Goal: Find contact information: Find contact information

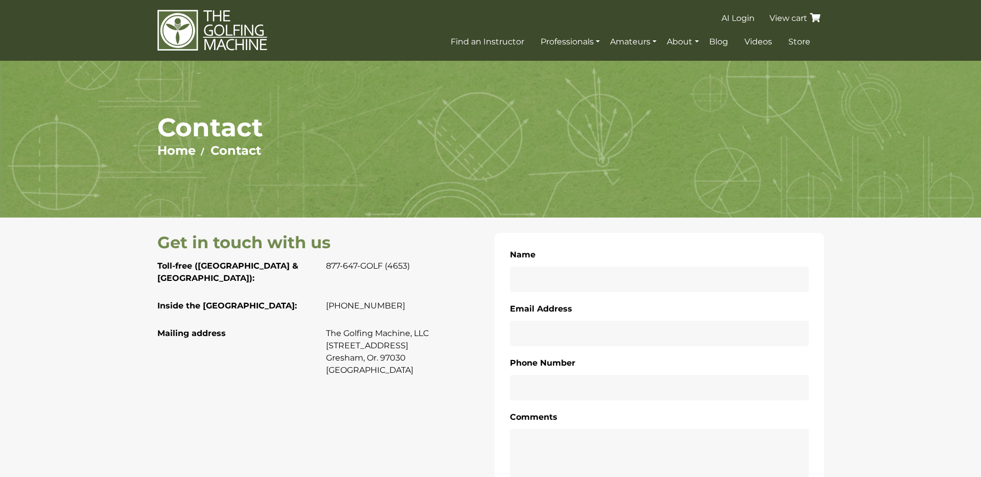
scroll to position [196, 0]
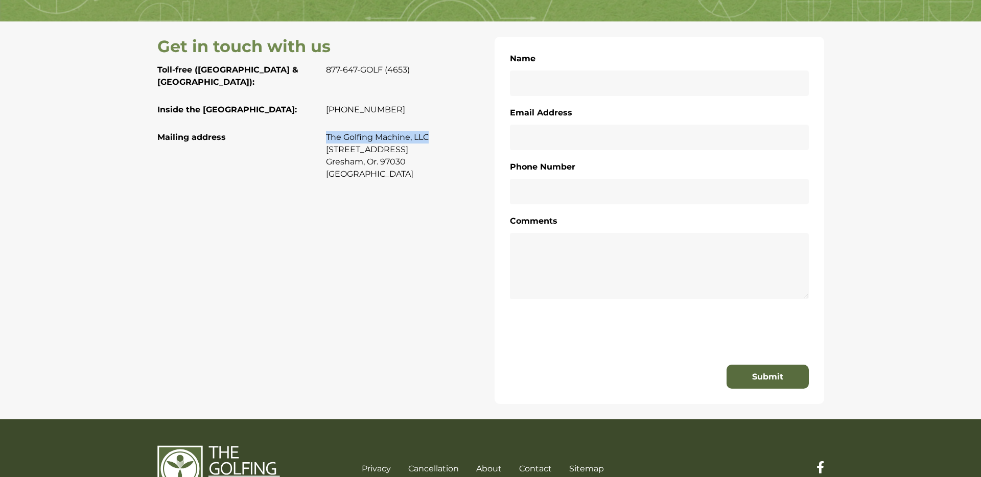
drag, startPoint x: 326, startPoint y: 125, endPoint x: 437, endPoint y: 123, distance: 111.3
click at [437, 131] on p "The Golfing Machine, LLC [STREET_ADDRESS]. 97030 [GEOGRAPHIC_DATA]" at bounding box center [406, 155] width 161 height 49
click at [341, 137] on p "The Golfing Machine, LLC 4233 SE 182nd Ave #346 Gresham, Or. 97030 USA" at bounding box center [406, 155] width 161 height 49
click at [368, 136] on p "The Golfing Machine, LLC 4233 SE 182nd Ave #346 Gresham, Or. 97030 USA" at bounding box center [406, 155] width 161 height 49
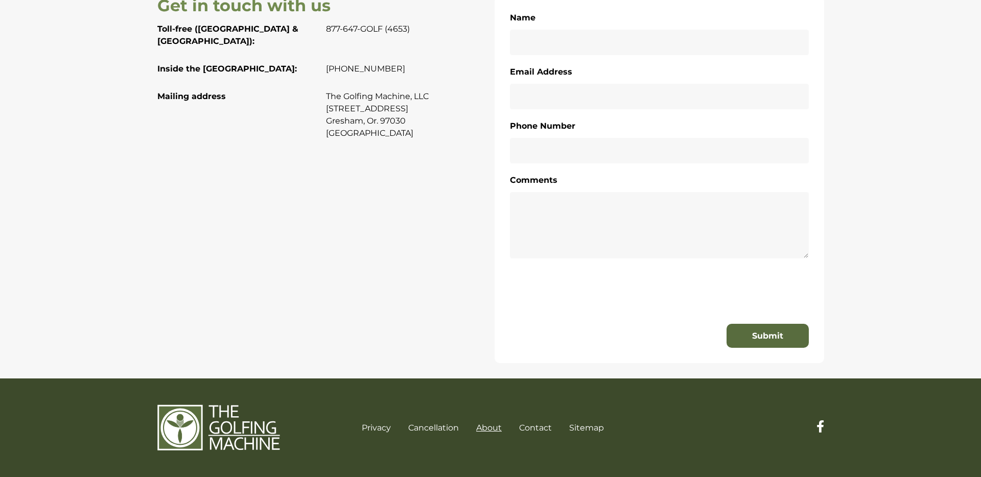
click at [480, 428] on link "About" at bounding box center [489, 428] width 26 height 10
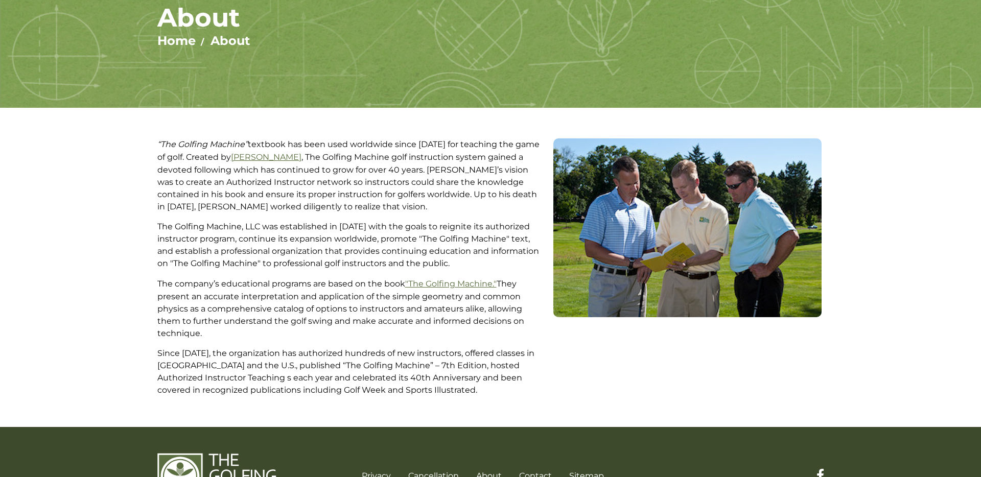
scroll to position [158, 0]
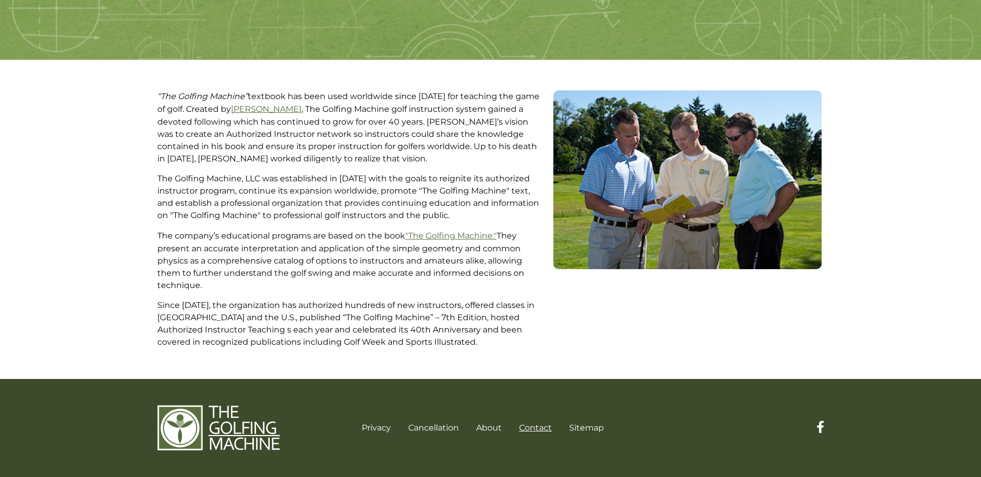
click at [540, 426] on link "Contact" at bounding box center [535, 428] width 33 height 10
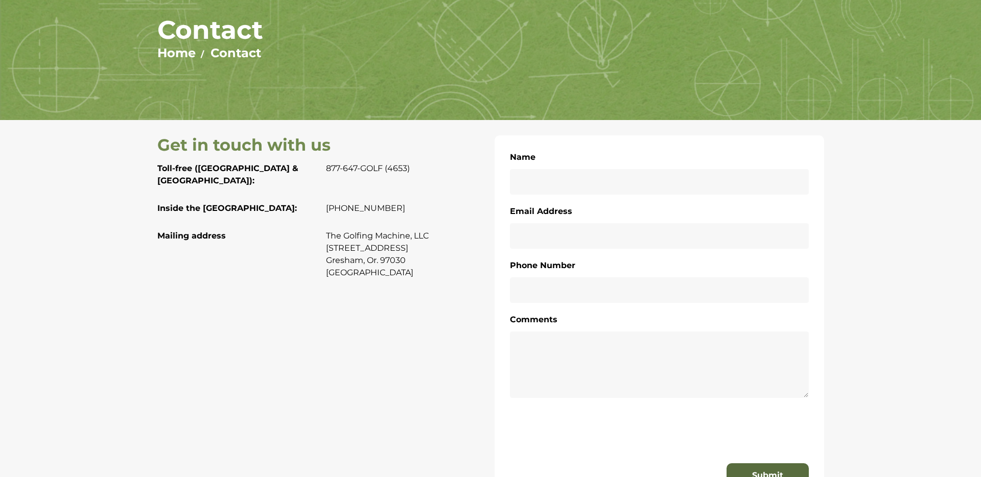
scroll to position [101, 0]
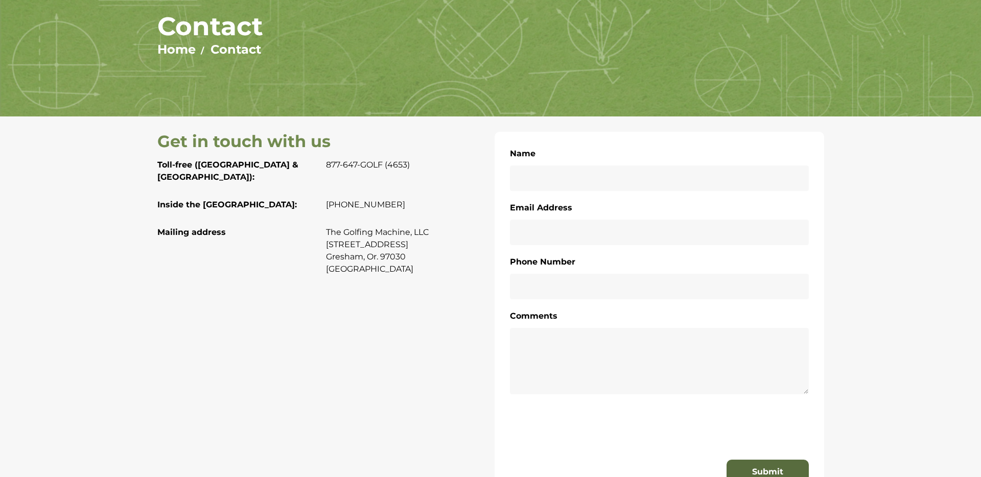
drag, startPoint x: 327, startPoint y: 195, endPoint x: 399, endPoint y: 194, distance: 71.5
click at [398, 199] on p "[PHONE_NUMBER]" at bounding box center [406, 205] width 161 height 12
click at [399, 199] on p "[PHONE_NUMBER]" at bounding box center [406, 205] width 161 height 12
drag, startPoint x: 326, startPoint y: 220, endPoint x: 411, endPoint y: 222, distance: 84.8
click at [411, 226] on p "The Golfing Machine, LLC 4233 SE 182nd Ave #346 Gresham, Or. 97030 USA" at bounding box center [406, 250] width 161 height 49
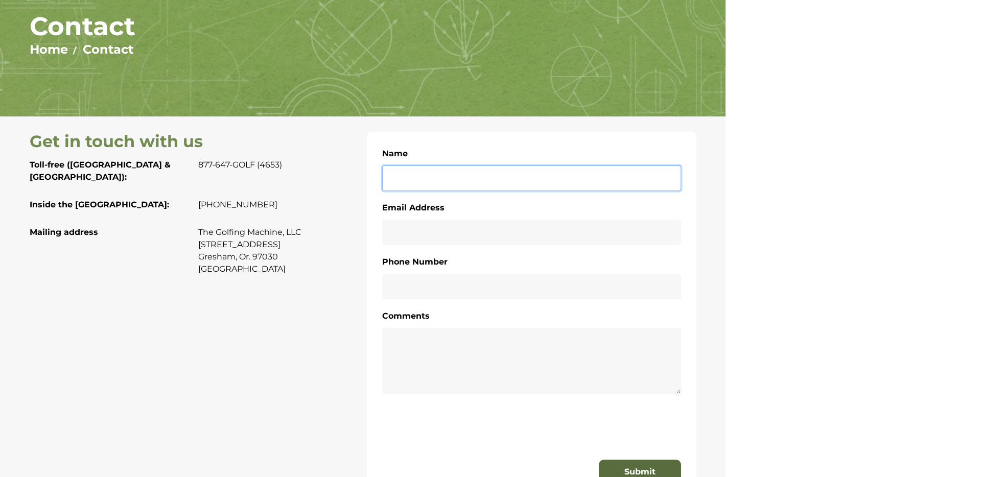
click at [558, 172] on input "Name" at bounding box center [531, 178] width 299 height 26
type input "**********"
click at [547, 338] on textarea at bounding box center [531, 361] width 299 height 66
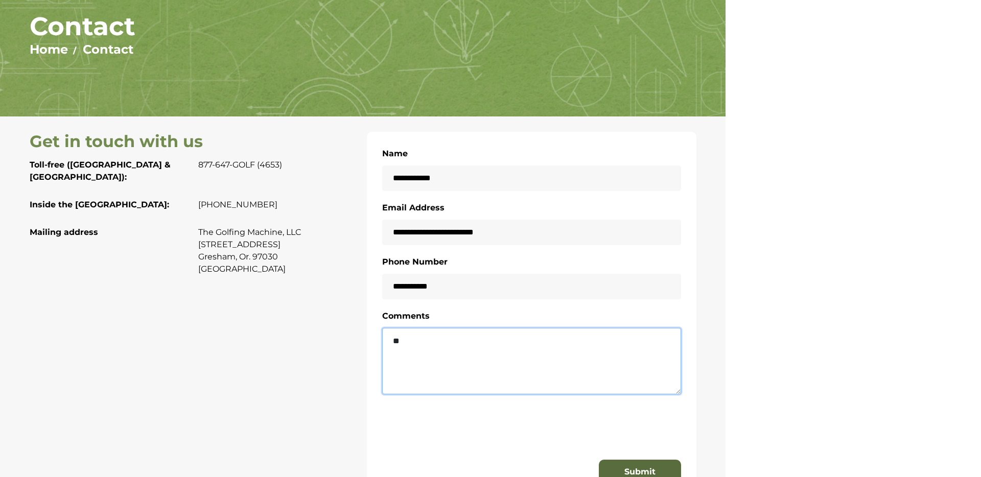
type textarea "*"
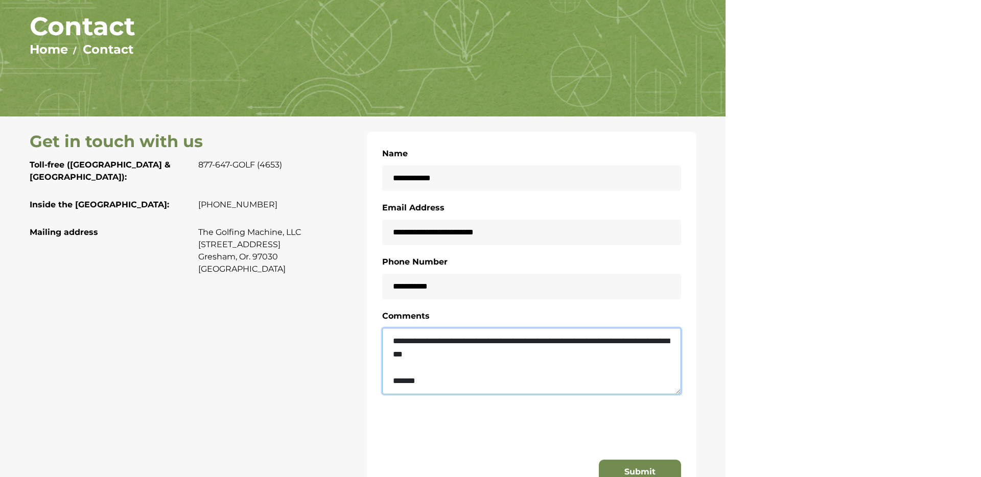
type textarea "**********"
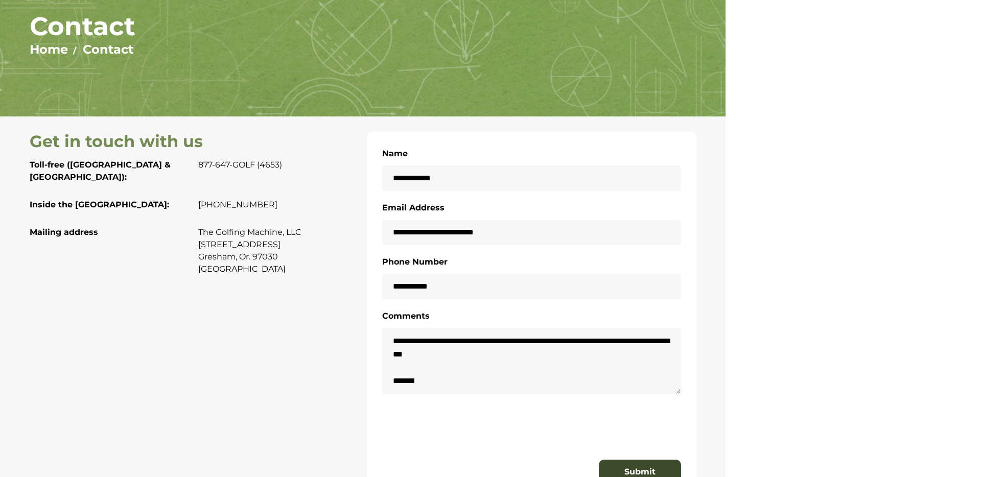
click at [655, 464] on button "Submit" at bounding box center [640, 472] width 82 height 25
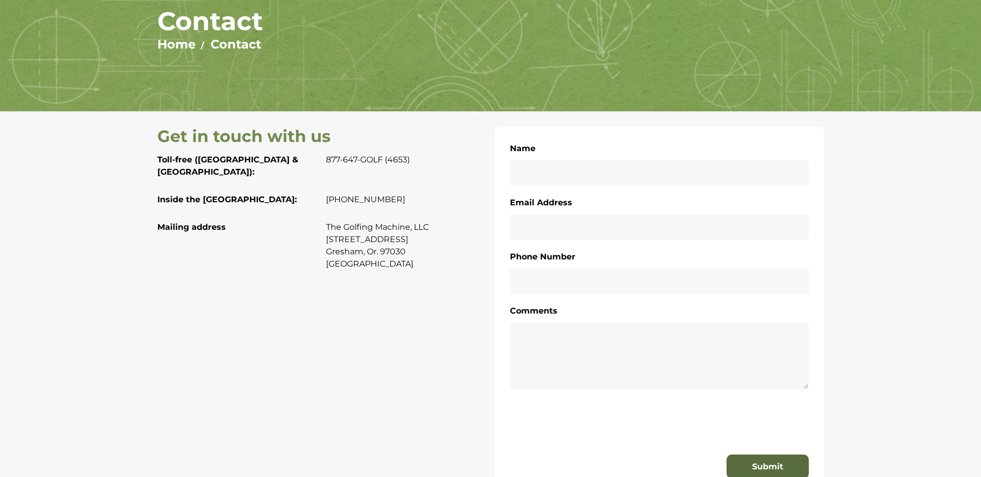
scroll to position [105, 0]
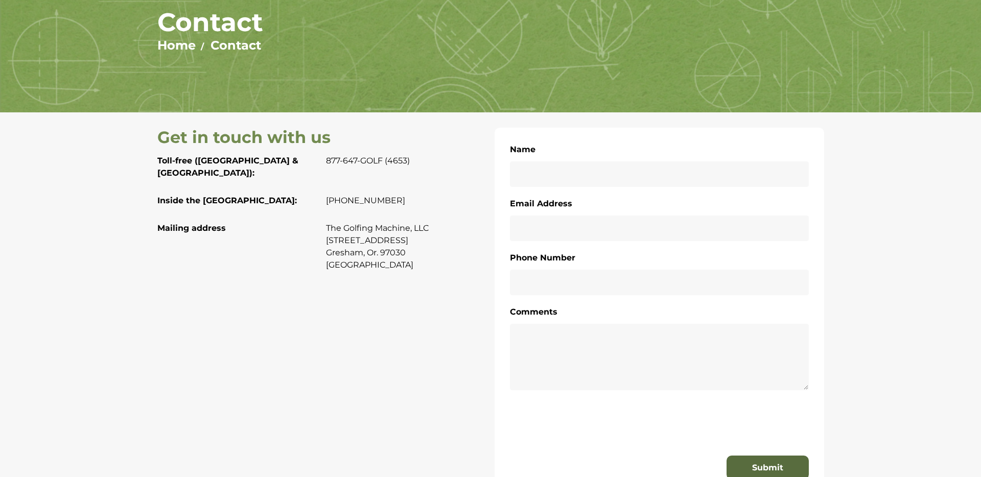
click at [194, 28] on h1 "Contact" at bounding box center [490, 22] width 666 height 31
click at [176, 47] on link "Home" at bounding box center [176, 45] width 38 height 15
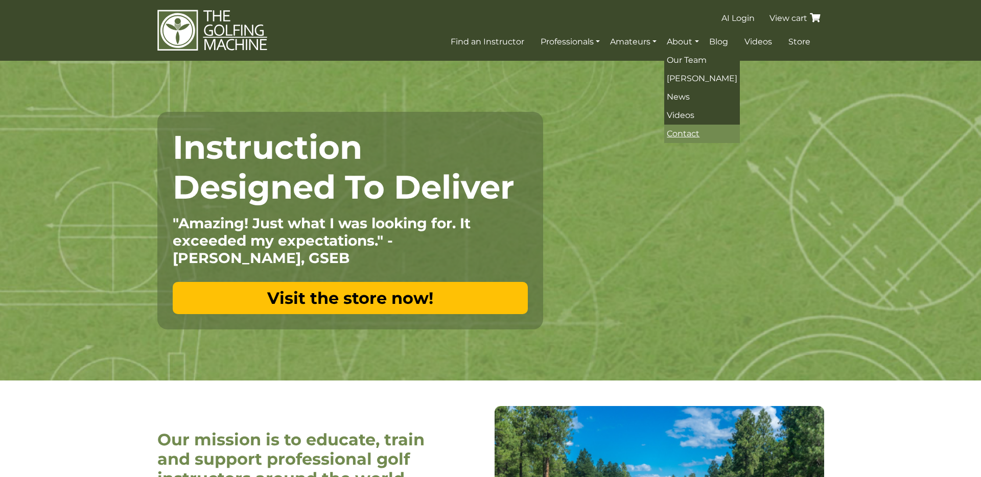
click at [681, 135] on span "Contact" at bounding box center [682, 134] width 33 height 10
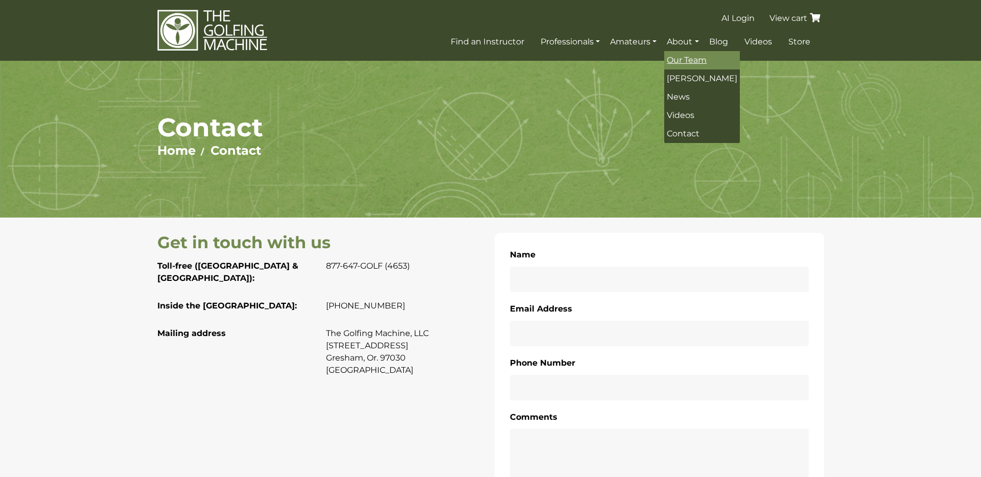
click at [695, 56] on span "Our Team" at bounding box center [686, 60] width 40 height 10
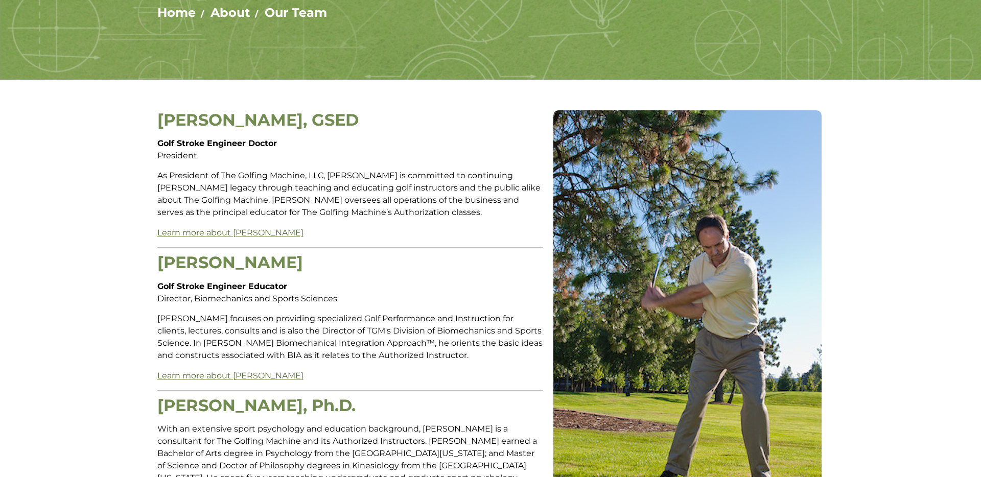
scroll to position [130, 0]
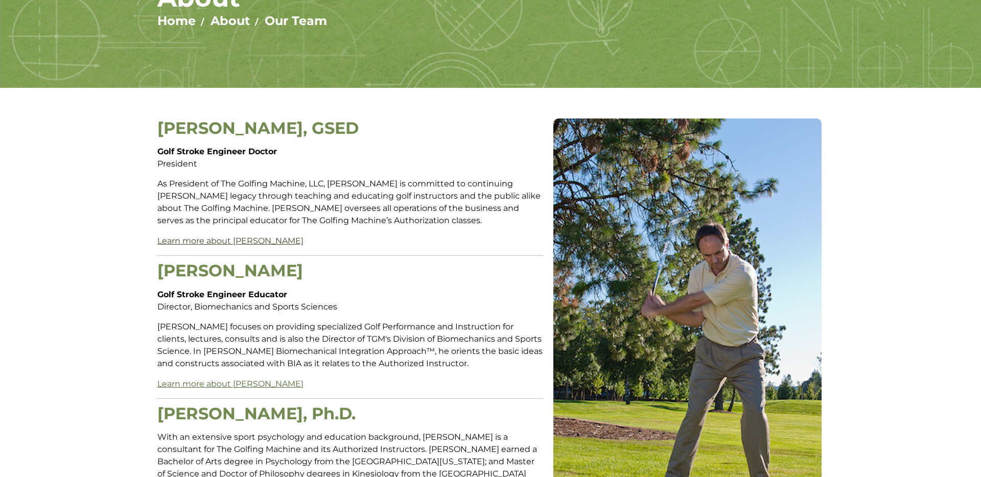
click at [188, 241] on link "Learn more about [PERSON_NAME]" at bounding box center [230, 241] width 146 height 10
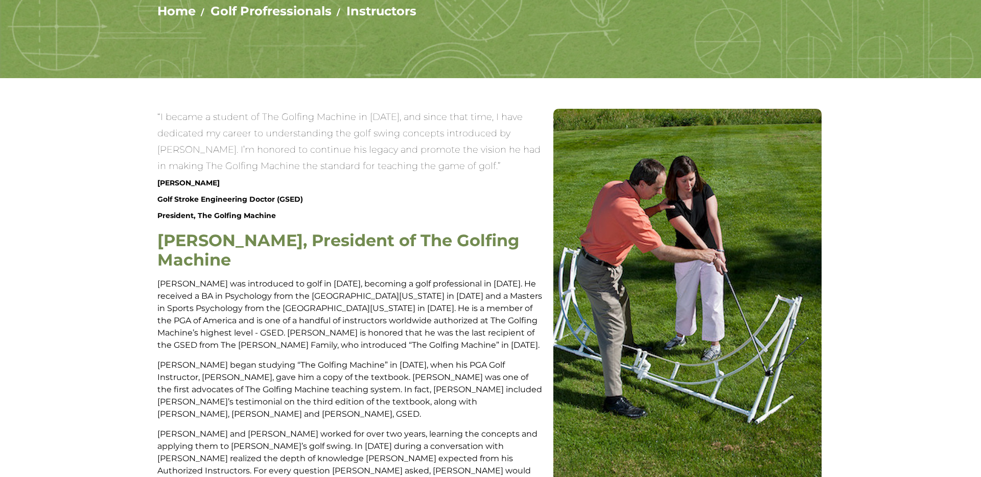
scroll to position [141, 0]
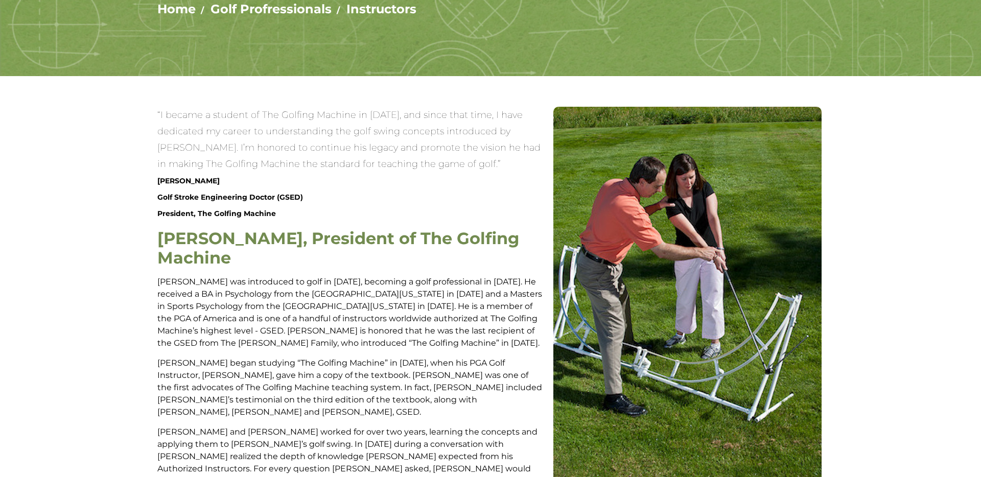
click at [195, 285] on p "[PERSON_NAME] was introduced to golf in [DATE], becoming a golf professional in…" at bounding box center [350, 313] width 386 height 74
